Goal: Task Accomplishment & Management: Manage account settings

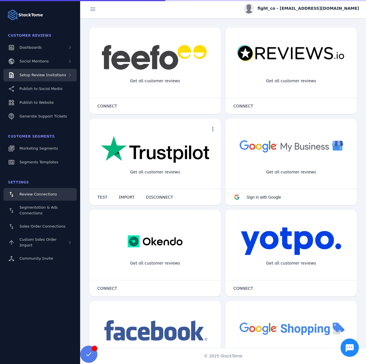
click at [36, 77] on span "Setup Review Invitations" at bounding box center [42, 75] width 47 height 4
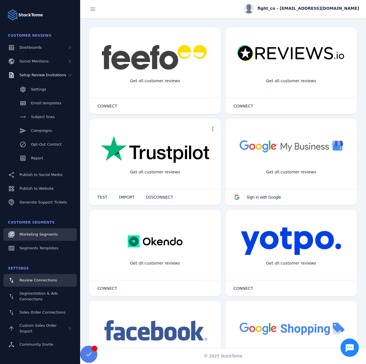
click at [32, 238] on link "Marketing Segments" at bounding box center [39, 234] width 73 height 13
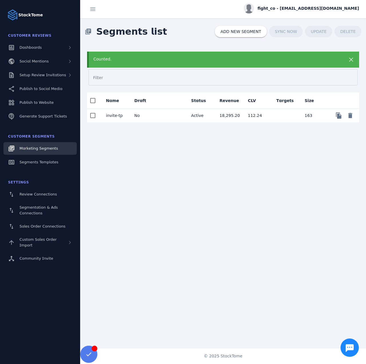
click at [142, 122] on div "Counted. Filter Name Draft Status Revenue CLV Targets Size invite-tp No Active …" at bounding box center [223, 193] width 286 height 296
click at [143, 116] on mat-cell "No" at bounding box center [144, 116] width 28 height 14
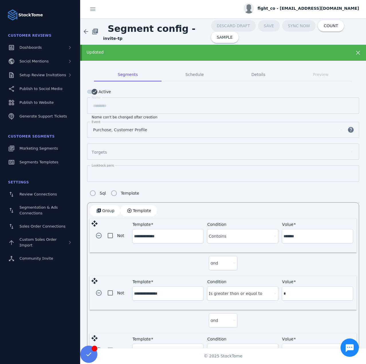
click at [319, 6] on span "fight_co - [EMAIL_ADDRESS][DOMAIN_NAME]" at bounding box center [308, 8] width 102 height 6
click at [335, 54] on span "Sign out" at bounding box center [341, 55] width 17 height 7
